Goal: Task Accomplishment & Management: Manage account settings

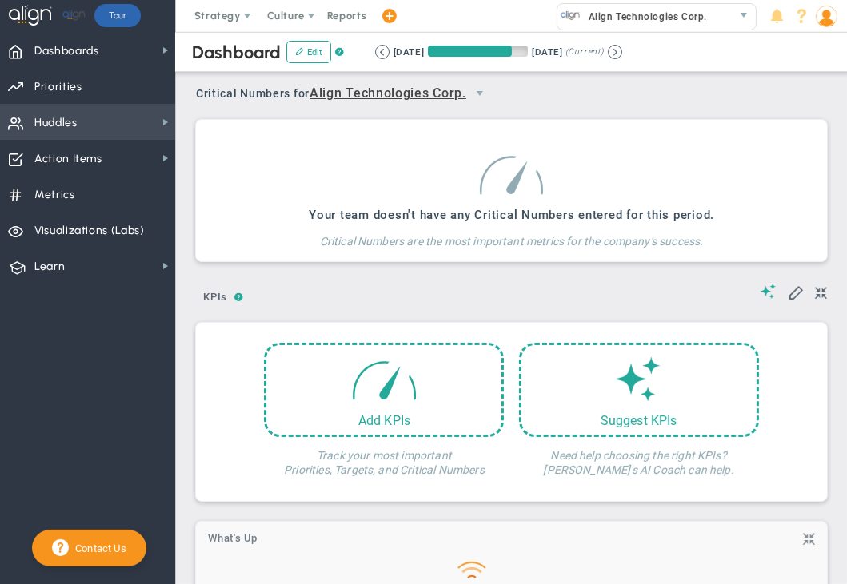
click at [154, 130] on span "Huddles Huddles" at bounding box center [87, 122] width 175 height 36
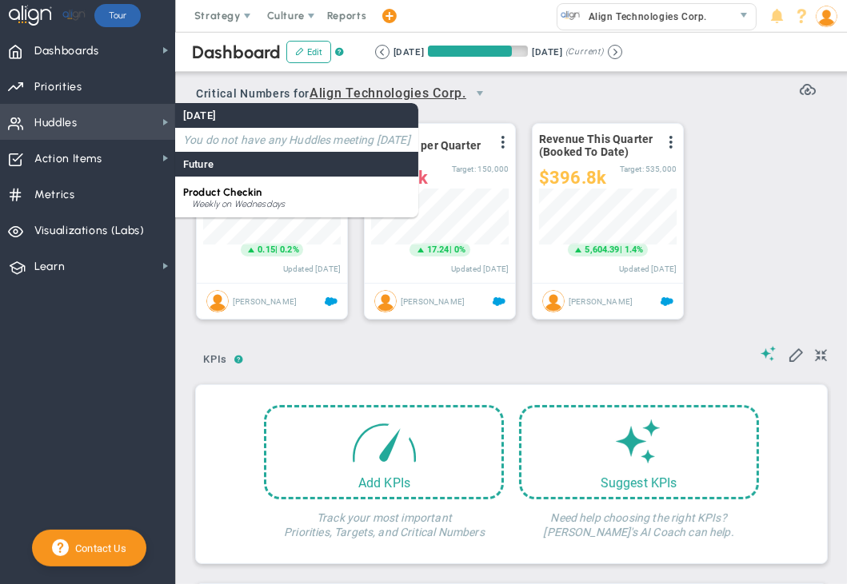
scroll to position [55, 138]
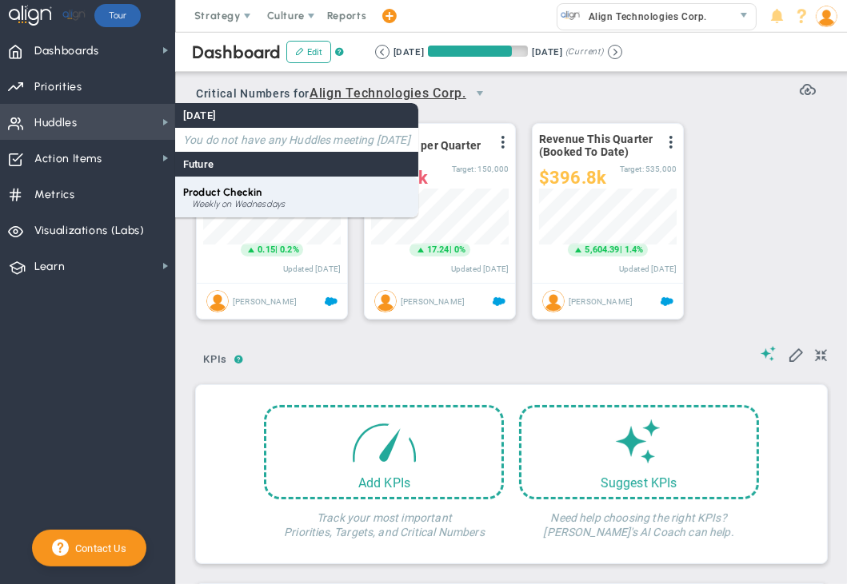
click at [225, 192] on span "Product Checkin" at bounding box center [222, 192] width 78 height 12
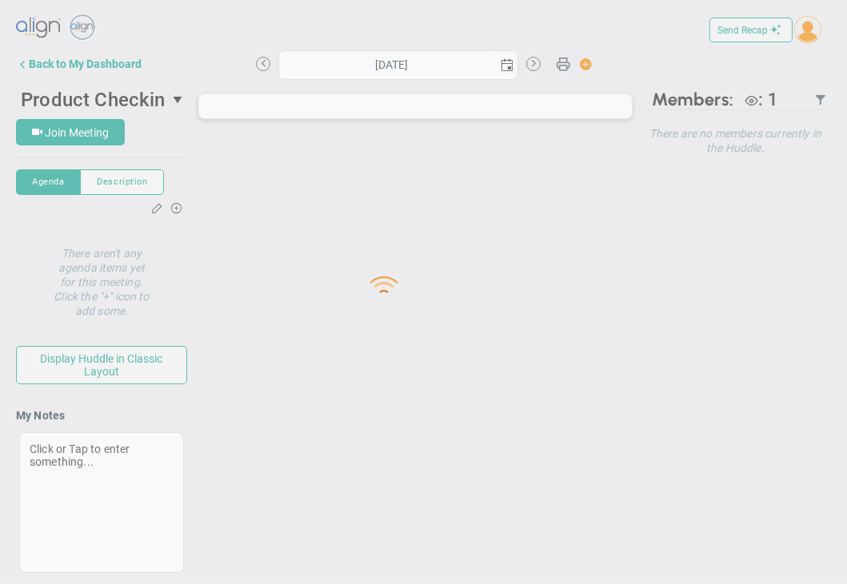
type input "[DATE]"
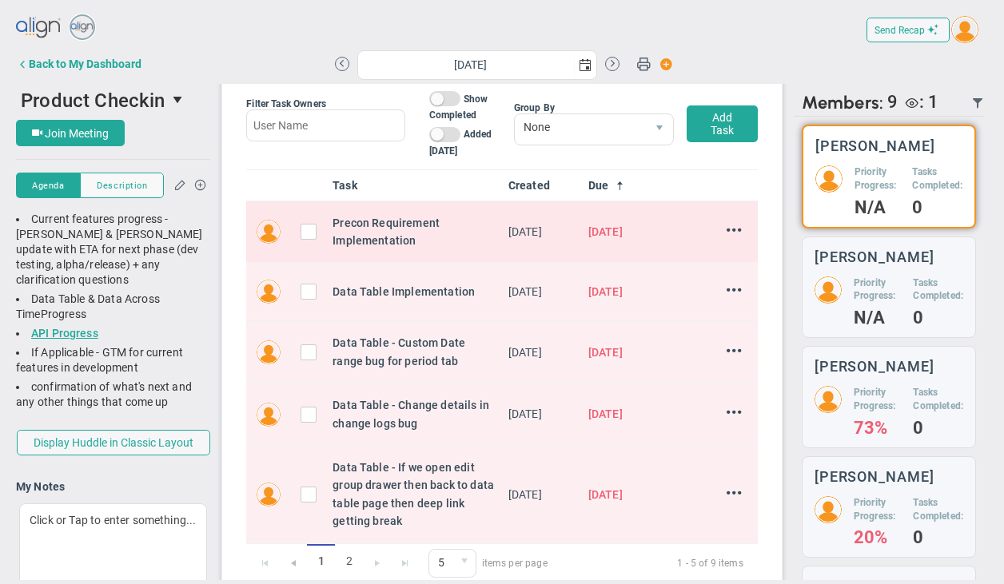
scroll to position [66, 0]
click at [709, 127] on button "Add Task" at bounding box center [722, 124] width 71 height 37
type input "[PERSON_NAME]"
type input "[DATE]"
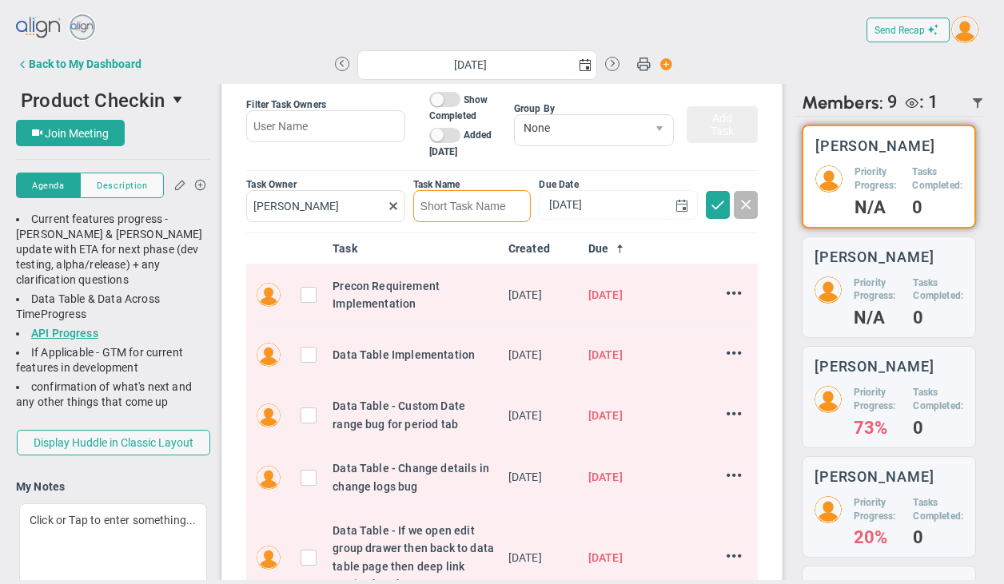
click at [452, 205] on input at bounding box center [472, 206] width 118 height 32
click at [738, 205] on span at bounding box center [746, 204] width 16 height 16
